Goal: Information Seeking & Learning: Learn about a topic

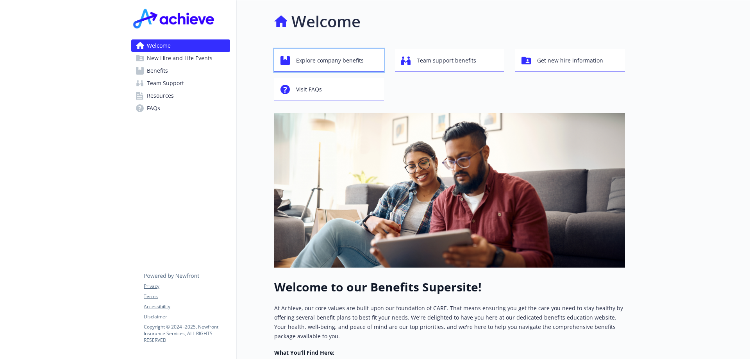
click at [319, 59] on span "Explore company benefits" at bounding box center [330, 60] width 68 height 15
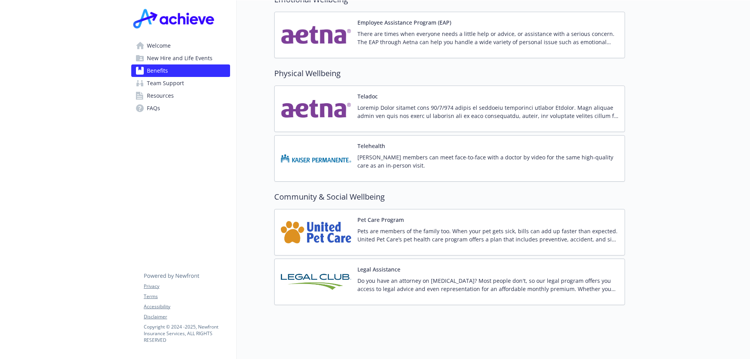
scroll to position [1415, 0]
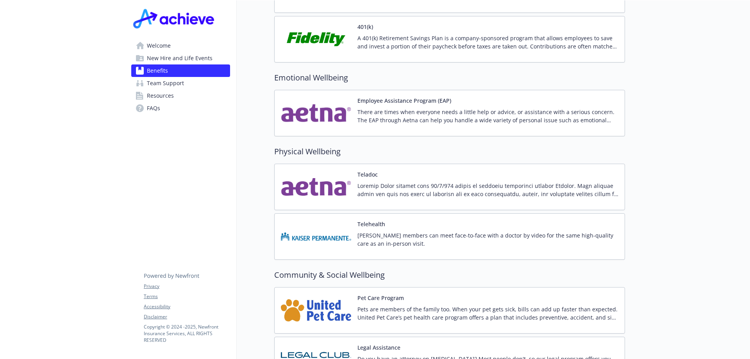
click at [165, 98] on span "Resources" at bounding box center [160, 95] width 27 height 13
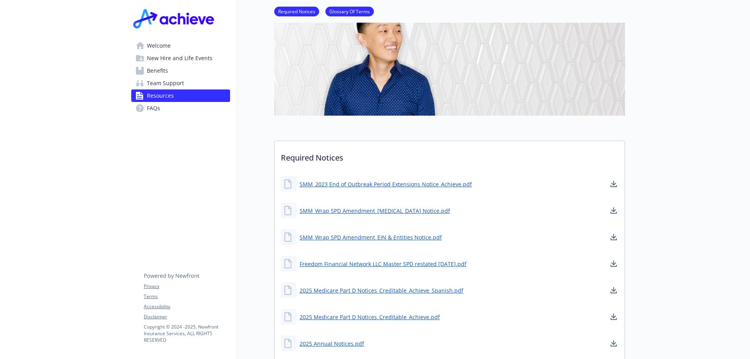
scroll to position [9, 0]
